Goal: Information Seeking & Learning: Find specific fact

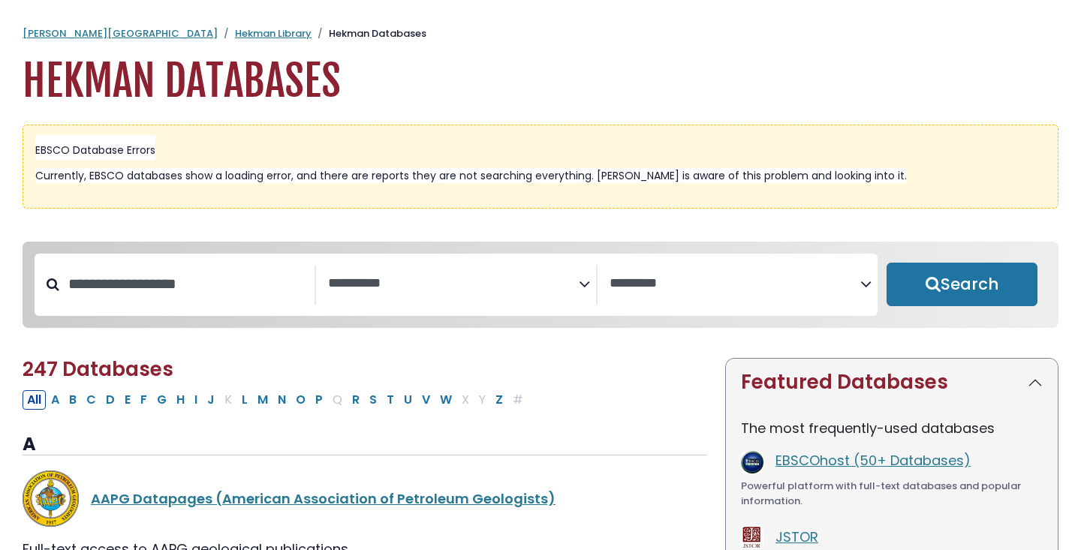
select select "Database Subject Filter"
select select "Database Vendors Filter"
click at [248, 288] on input "Search database by title or keyword" at bounding box center [186, 284] width 255 height 25
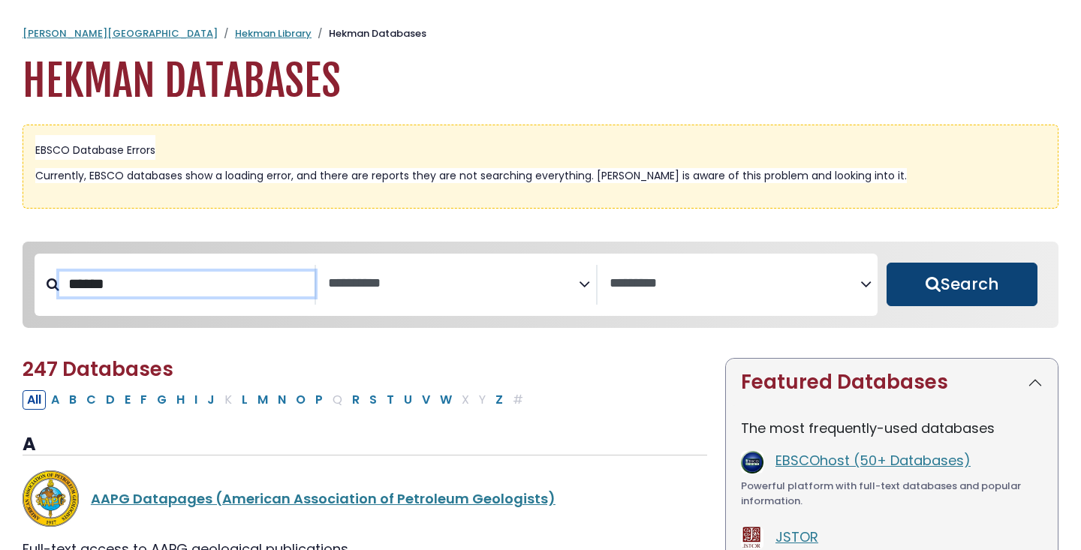
type input "******"
click at [972, 291] on button "Search" at bounding box center [962, 285] width 151 height 44
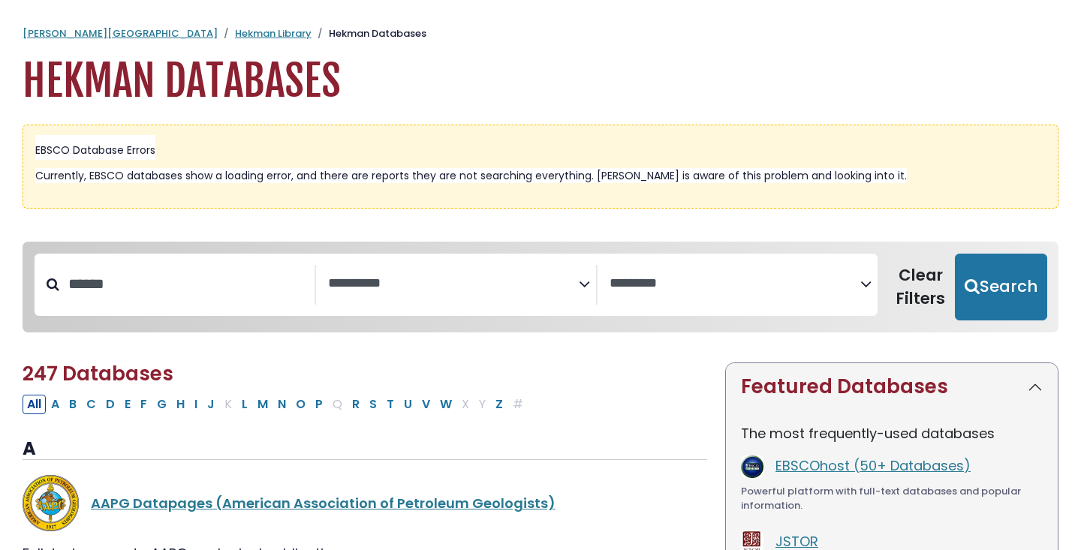
select select "Database Subject Filter"
select select "Database Vendors Filter"
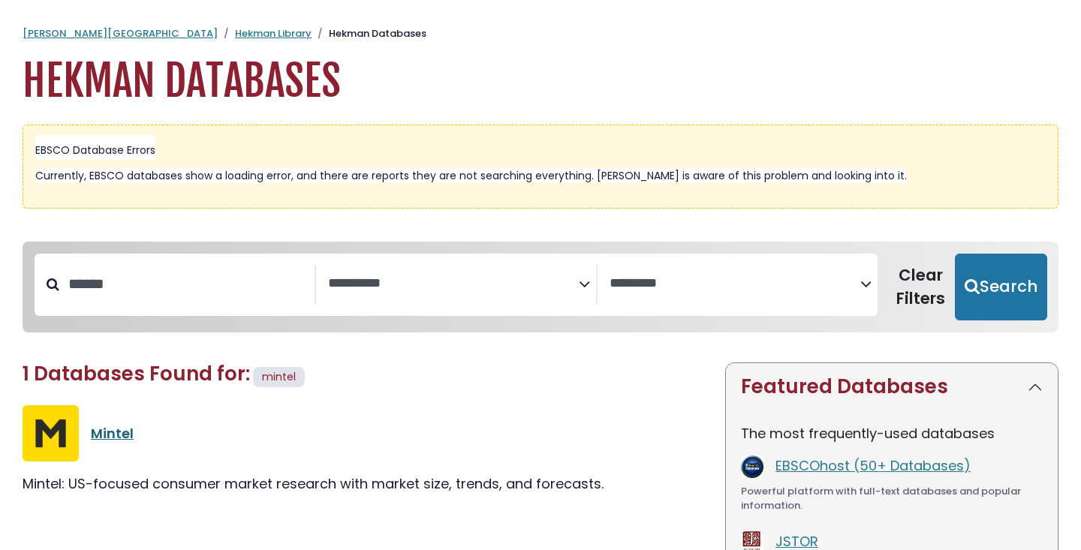
click at [115, 429] on link "Mintel" at bounding box center [112, 433] width 43 height 19
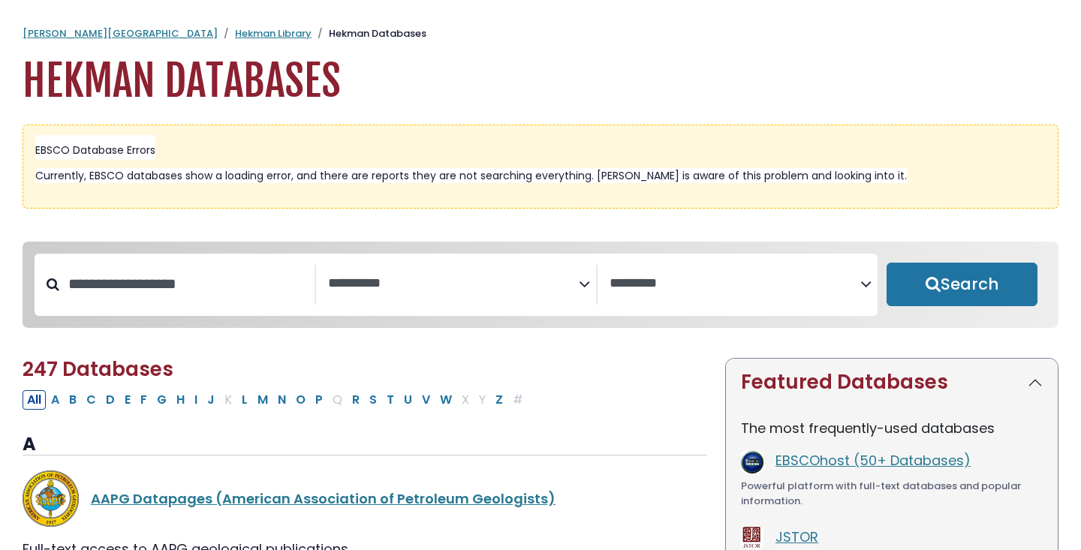
select select "Database Subject Filter"
select select "Database Vendors Filter"
click at [196, 278] on input "Search database by title or keyword" at bounding box center [186, 284] width 255 height 25
type input "*********"
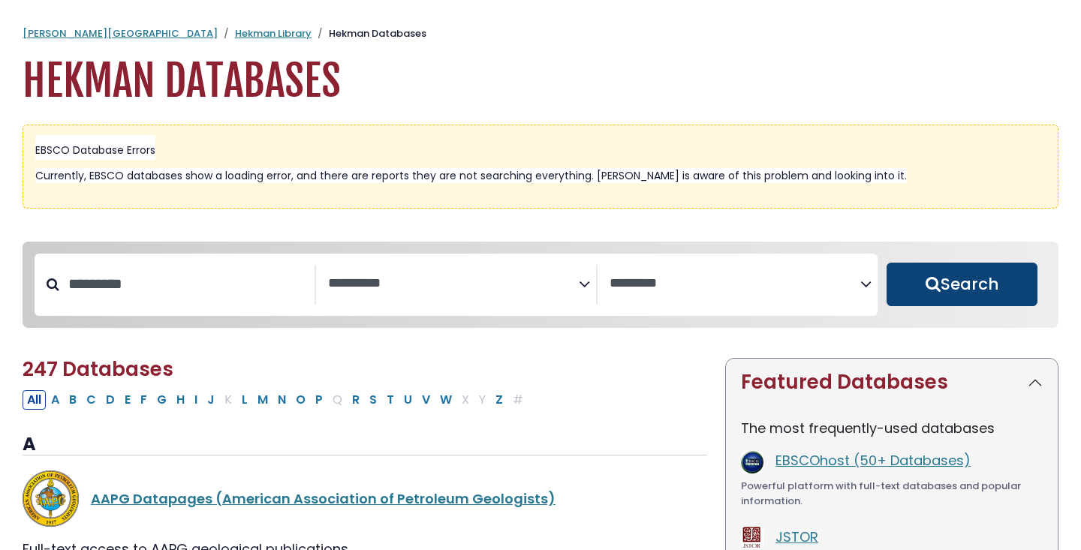
drag, startPoint x: 747, startPoint y: 239, endPoint x: 914, endPoint y: 283, distance: 173.2
click at [914, 283] on button "Search" at bounding box center [962, 285] width 151 height 44
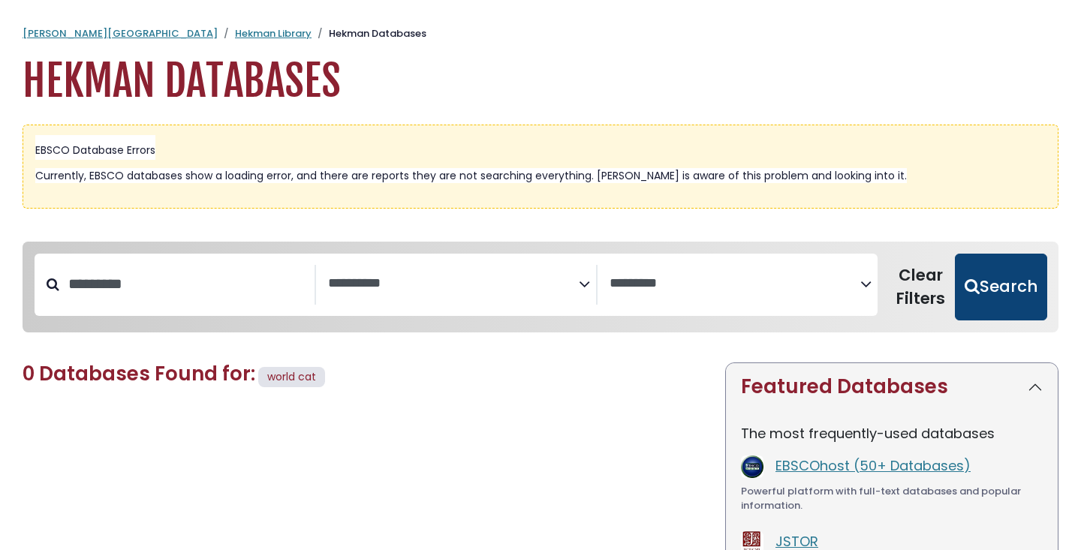
select select "Database Subject Filter"
select select "Database Vendors Filter"
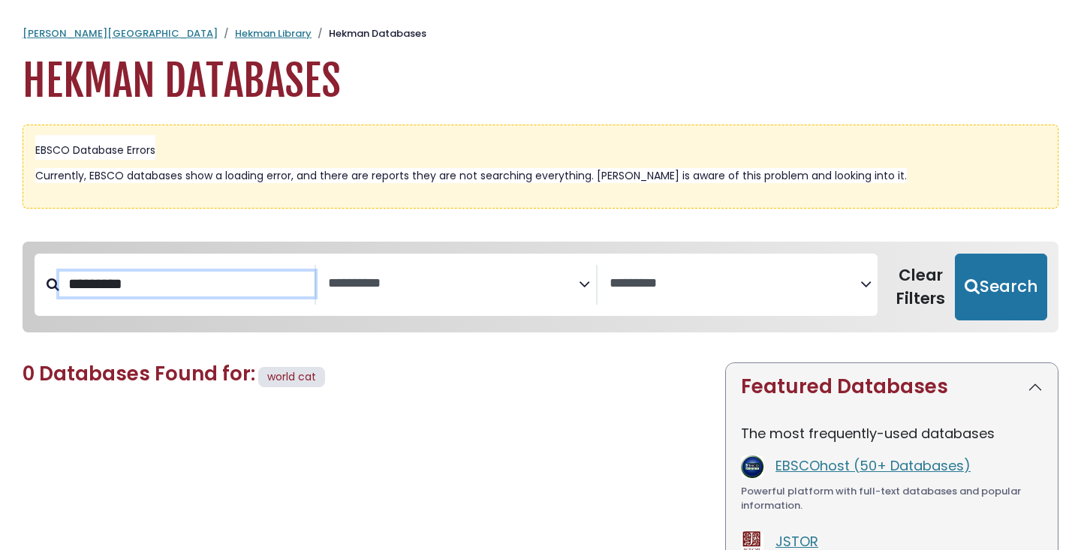
click at [115, 279] on input "*********" at bounding box center [186, 284] width 255 height 25
type input "********"
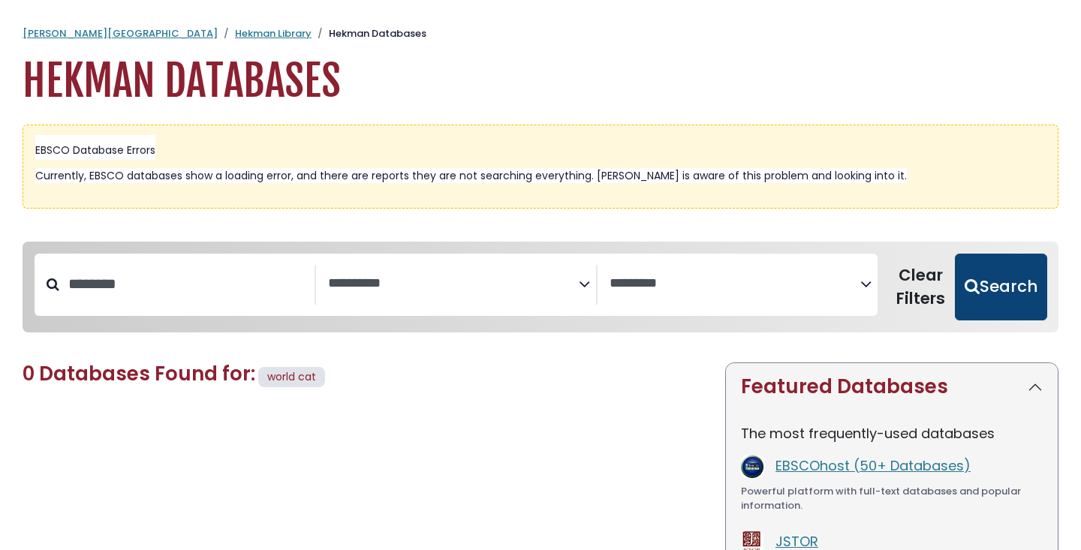
click at [995, 278] on button "Search" at bounding box center [1001, 288] width 92 height 68
select select "Database Subject Filter"
select select "Database Vendors Filter"
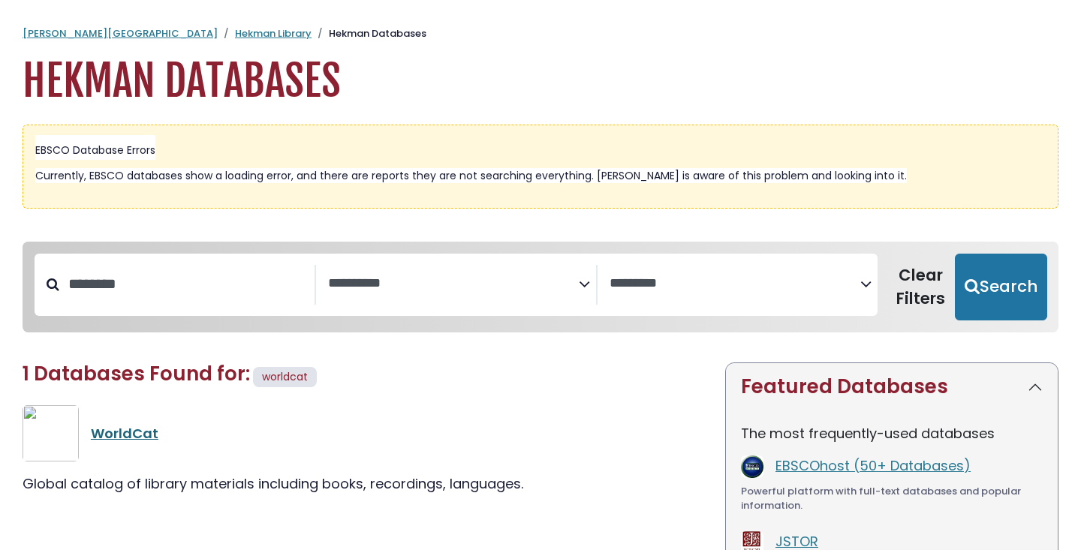
click at [130, 432] on link "WorldCat" at bounding box center [125, 433] width 68 height 19
